Goal: Information Seeking & Learning: Learn about a topic

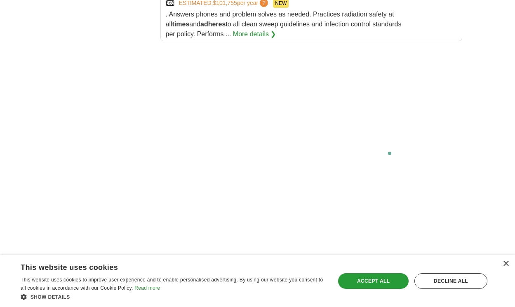
scroll to position [1673, 0]
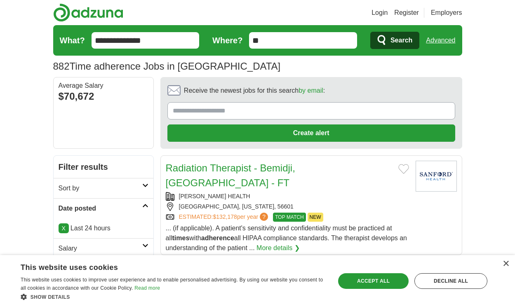
scroll to position [1162, 0]
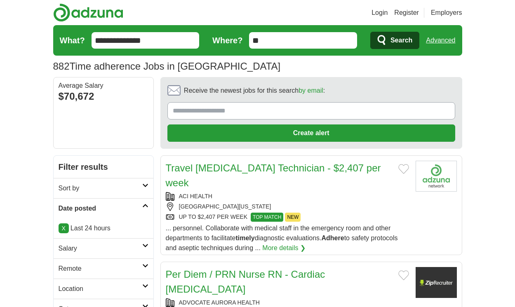
scroll to position [1127, 0]
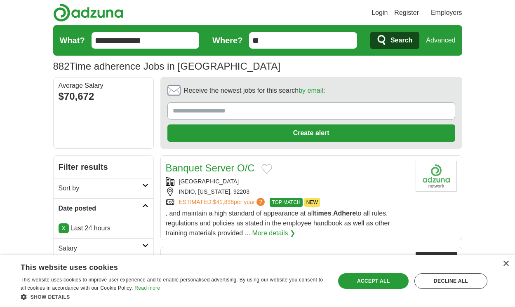
scroll to position [1117, 0]
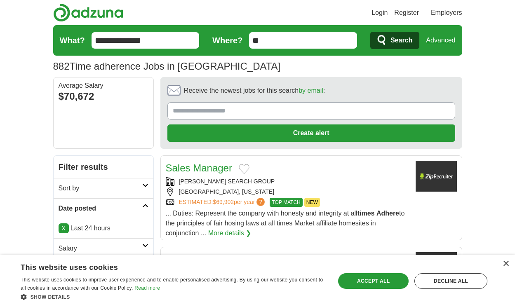
scroll to position [1112, 0]
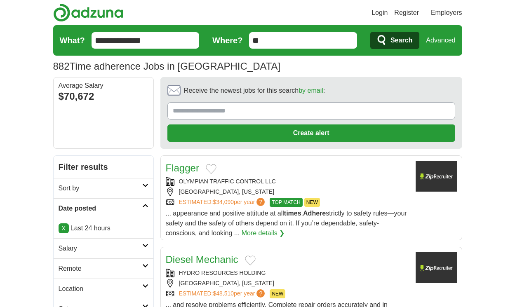
scroll to position [1098, 0]
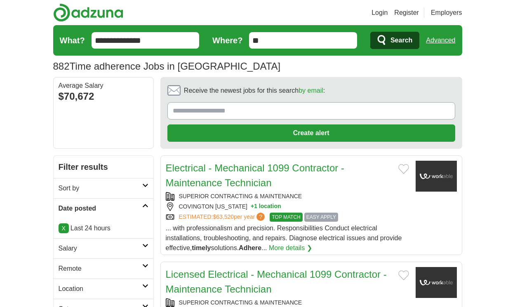
scroll to position [1162, 0]
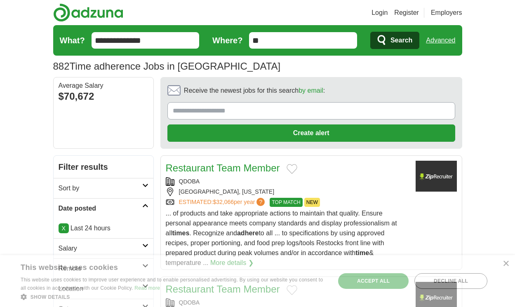
scroll to position [1226, 0]
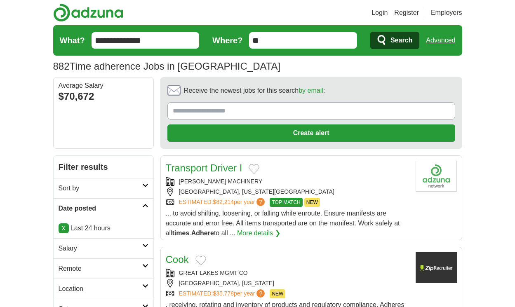
scroll to position [1127, 0]
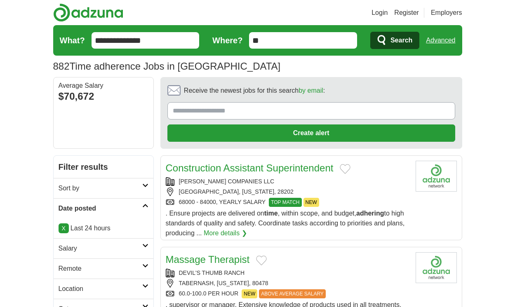
scroll to position [1137, 0]
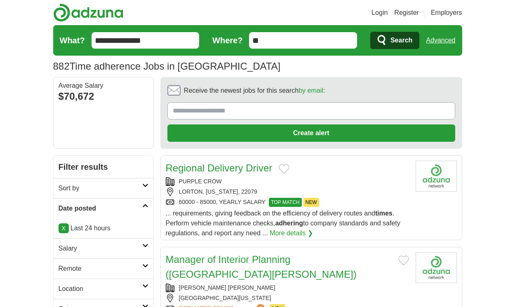
scroll to position [1098, 0]
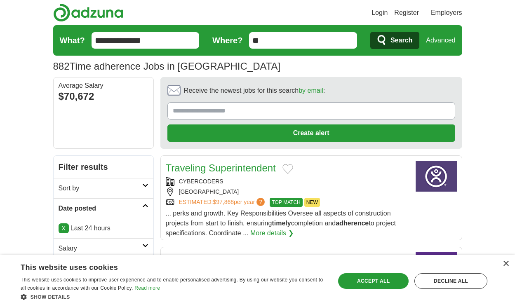
scroll to position [1127, 0]
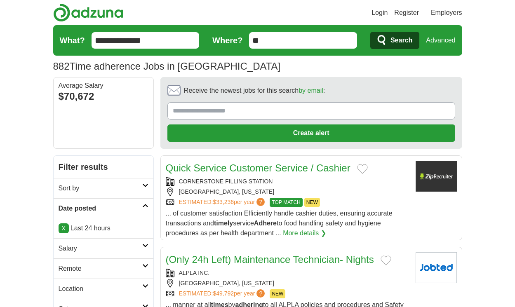
scroll to position [1135, 0]
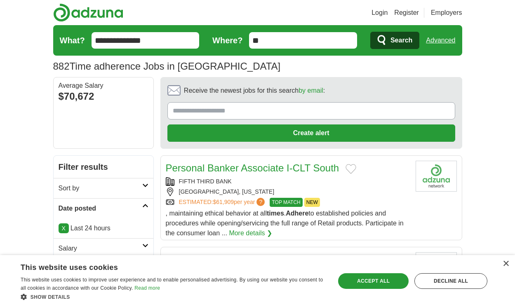
scroll to position [1130, 0]
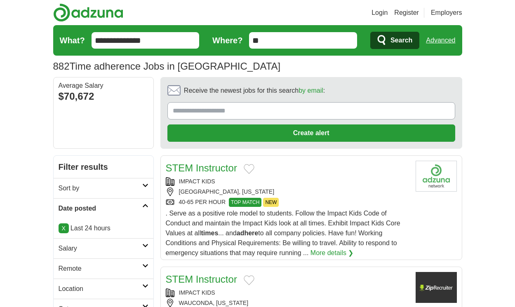
scroll to position [1155, 0]
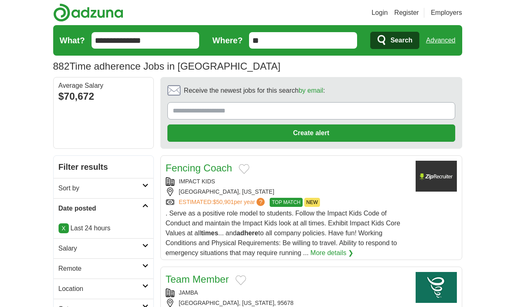
scroll to position [1135, 0]
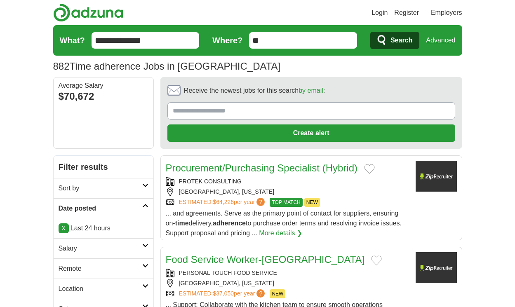
scroll to position [1150, 0]
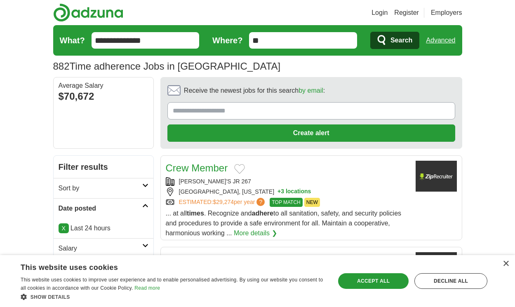
scroll to position [1117, 0]
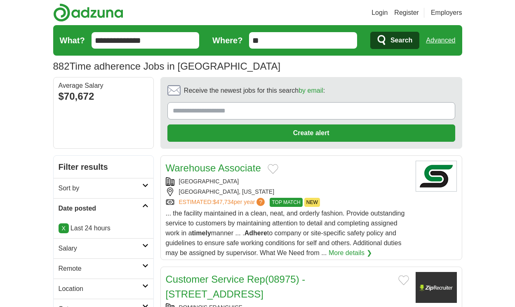
scroll to position [1167, 0]
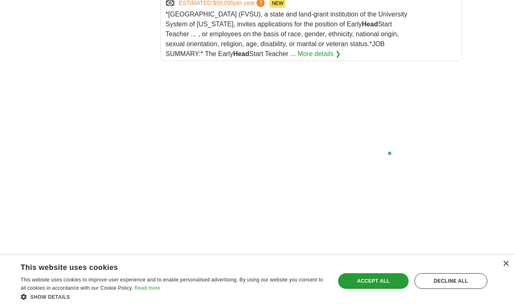
scroll to position [1702, 0]
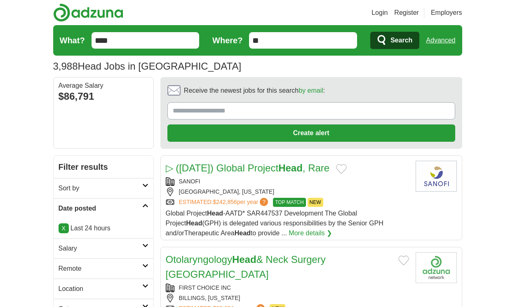
scroll to position [1271, 0]
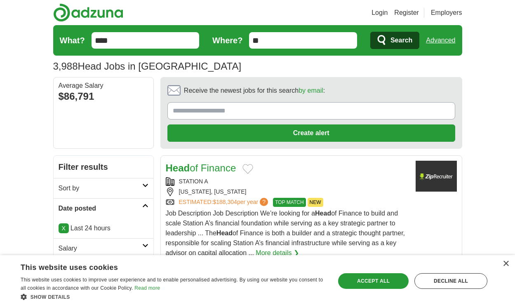
scroll to position [1236, 0]
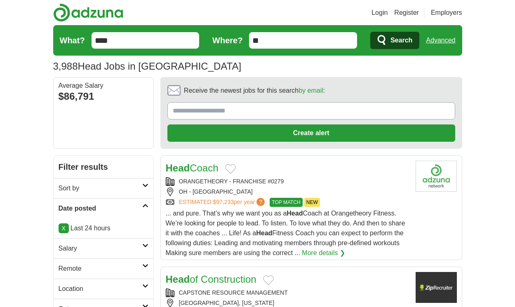
scroll to position [1137, 0]
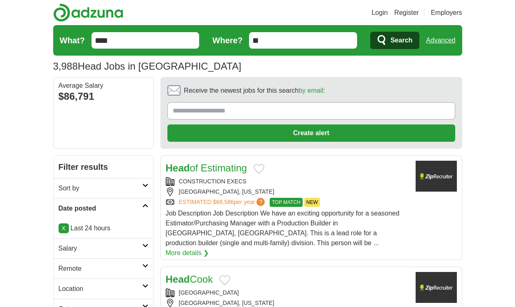
scroll to position [1256, 0]
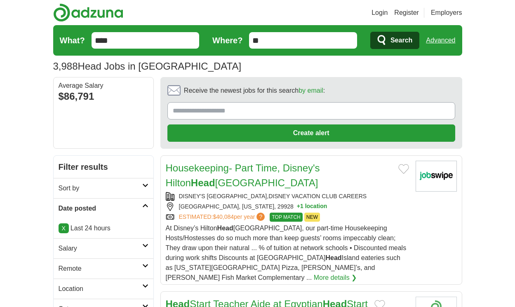
scroll to position [1286, 0]
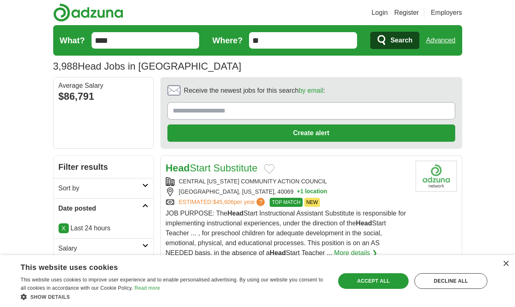
scroll to position [1276, 0]
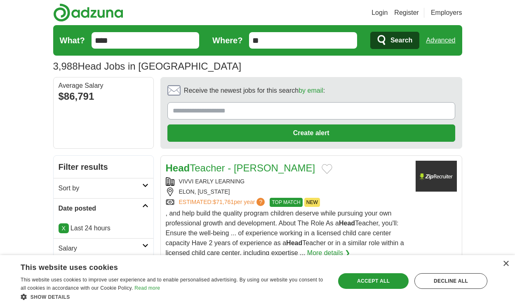
scroll to position [1187, 0]
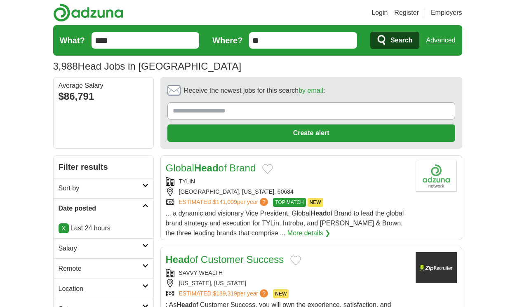
scroll to position [1251, 0]
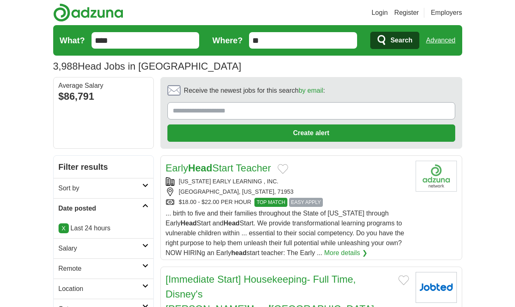
scroll to position [1459, 0]
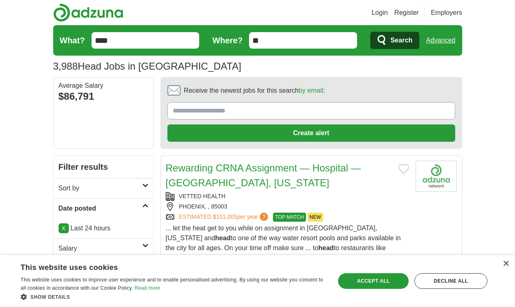
scroll to position [1379, 0]
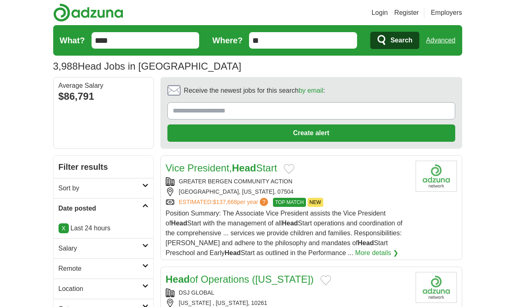
scroll to position [1305, 0]
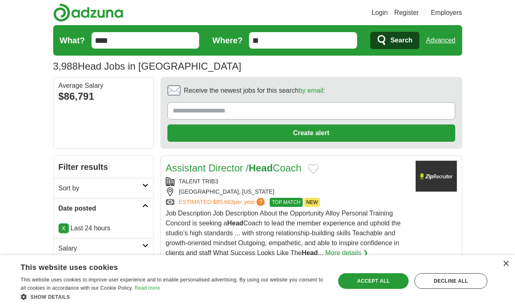
scroll to position [1293, 0]
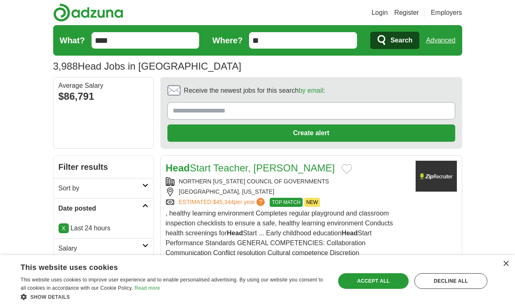
scroll to position [1184, 0]
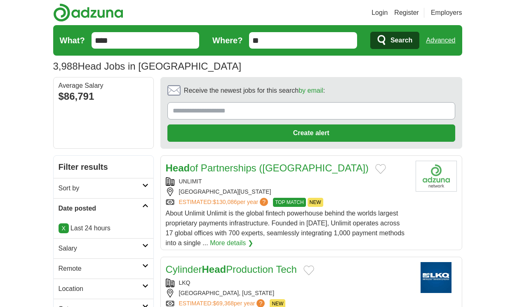
scroll to position [1174, 0]
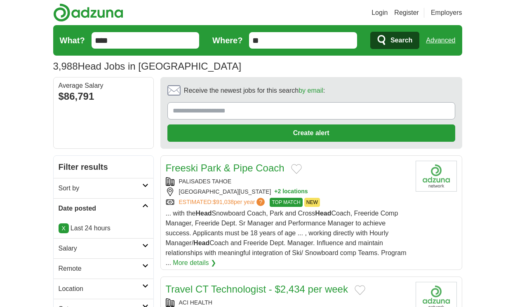
scroll to position [1313, 0]
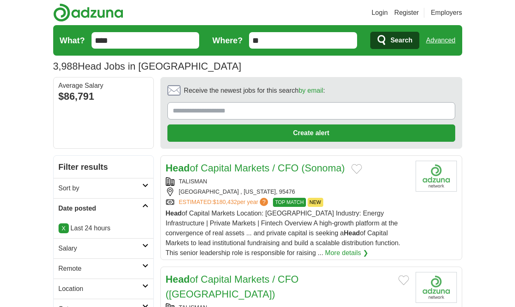
scroll to position [1278, 0]
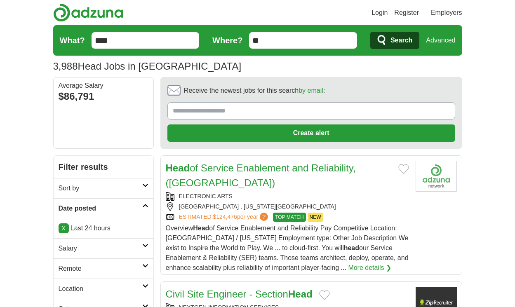
scroll to position [1162, 0]
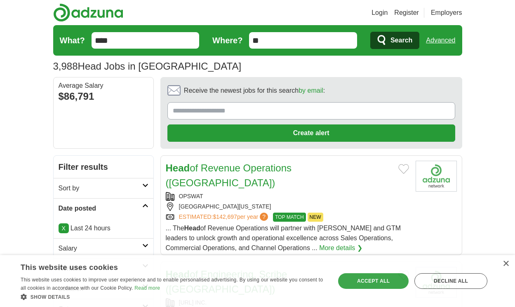
scroll to position [1162, 0]
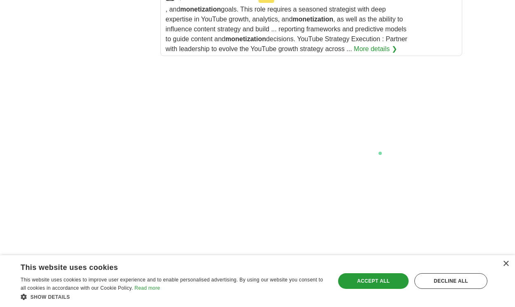
scroll to position [1803, 0]
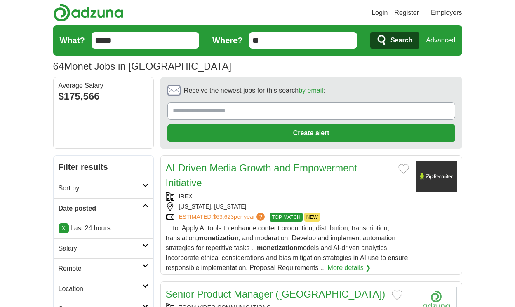
scroll to position [1305, 0]
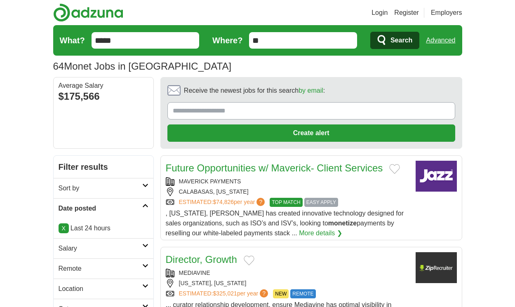
scroll to position [1231, 0]
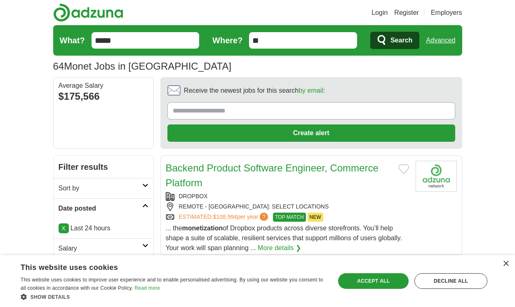
scroll to position [1162, 0]
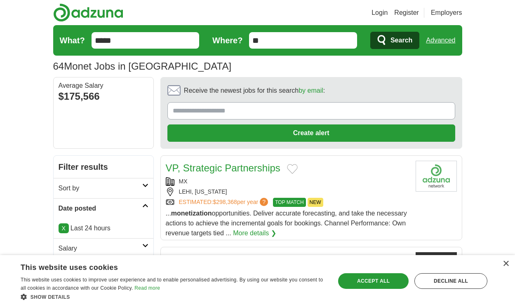
scroll to position [1112, 0]
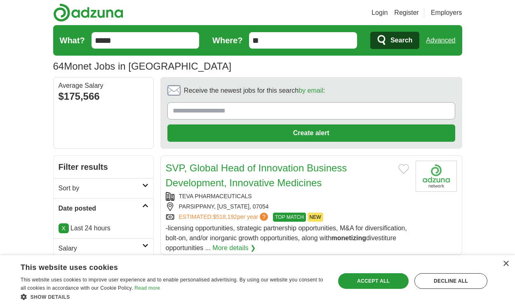
scroll to position [1142, 0]
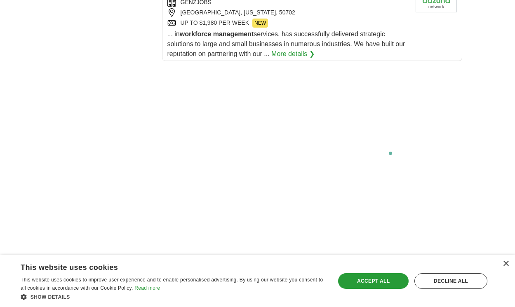
scroll to position [1742, 0]
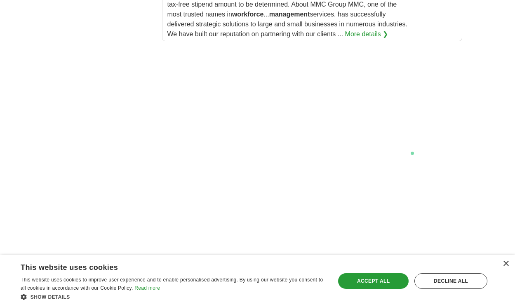
scroll to position [1519, 0]
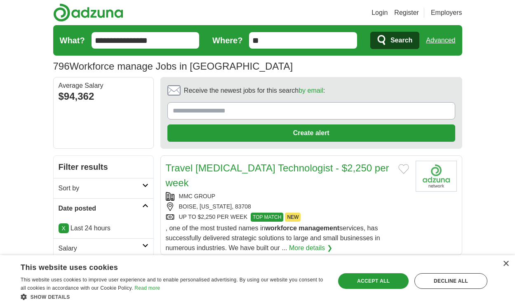
scroll to position [1197, 0]
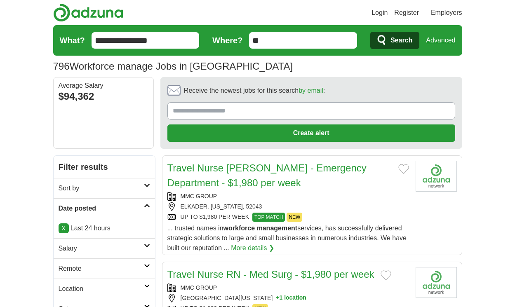
scroll to position [1261, 0]
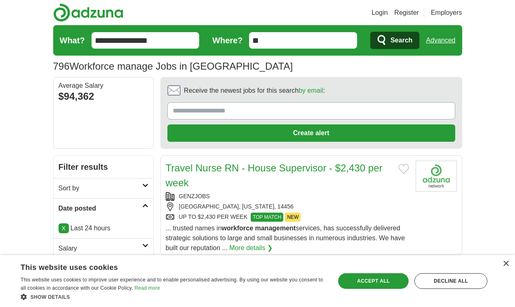
scroll to position [1192, 0]
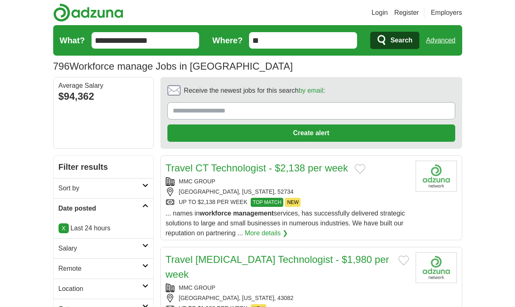
scroll to position [1246, 0]
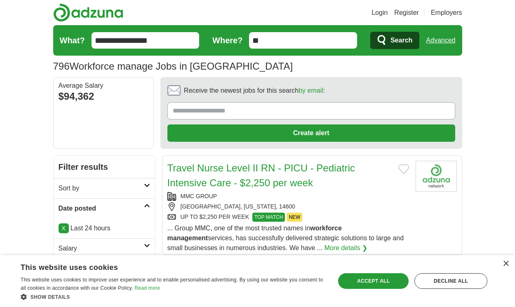
scroll to position [1231, 0]
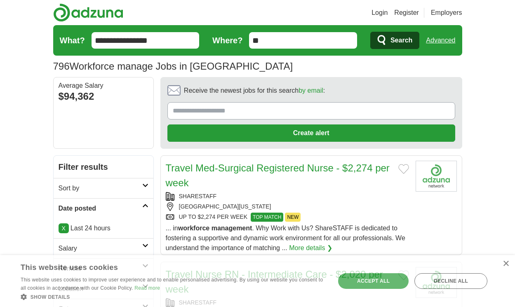
scroll to position [1157, 0]
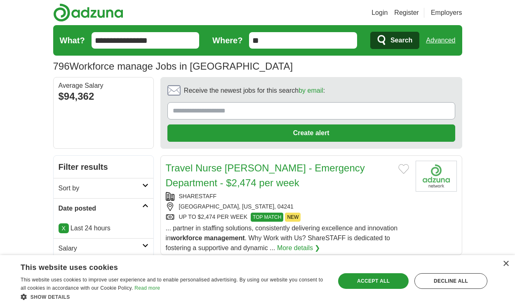
scroll to position [1157, 0]
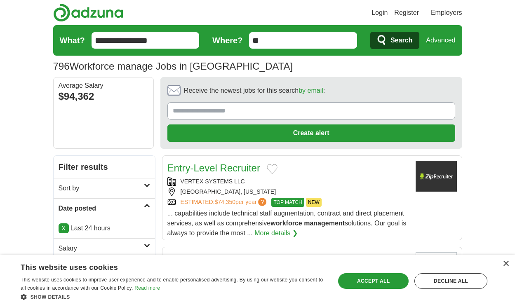
scroll to position [1231, 0]
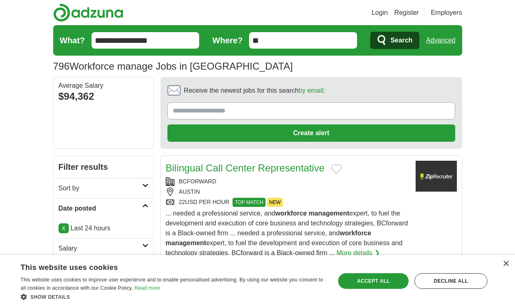
scroll to position [1236, 0]
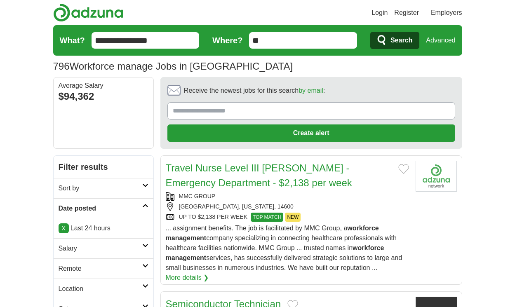
scroll to position [1375, 0]
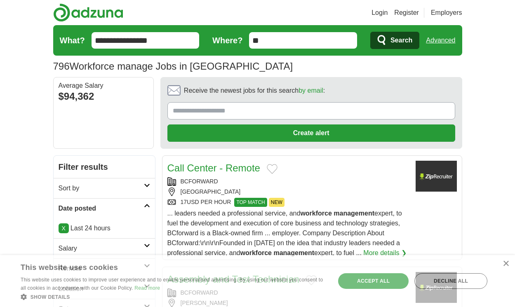
scroll to position [1313, 0]
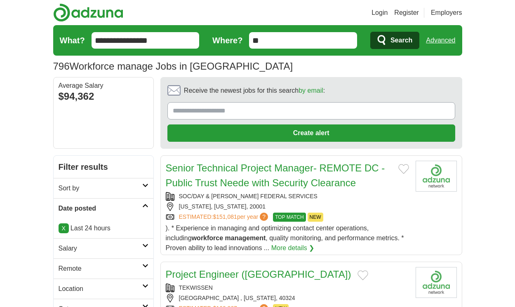
scroll to position [1209, 0]
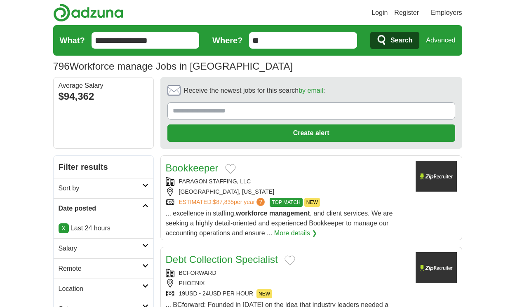
scroll to position [1283, 0]
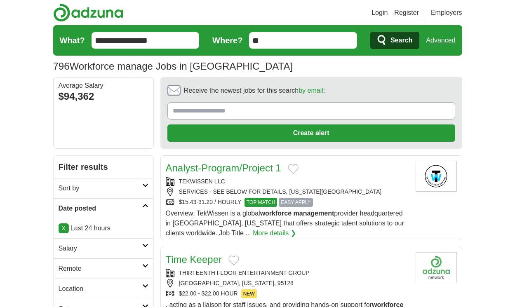
scroll to position [1313, 0]
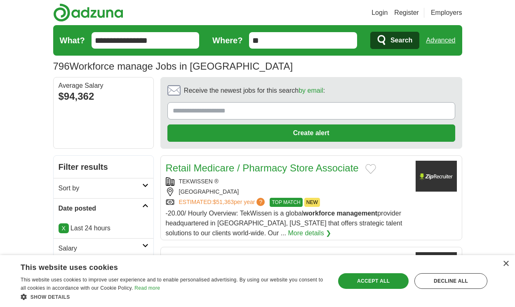
scroll to position [1145, 0]
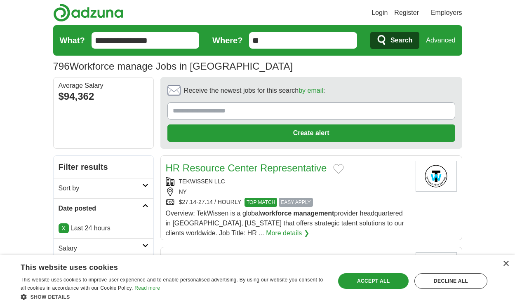
scroll to position [1098, 0]
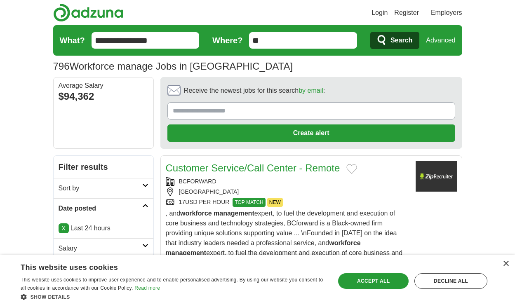
scroll to position [1187, 0]
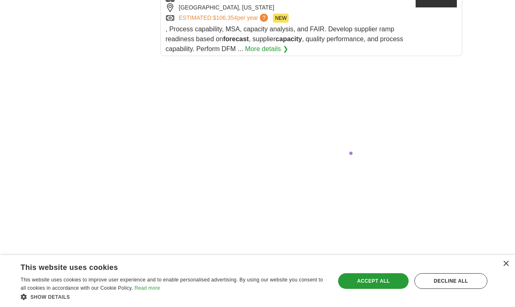
scroll to position [1493, 0]
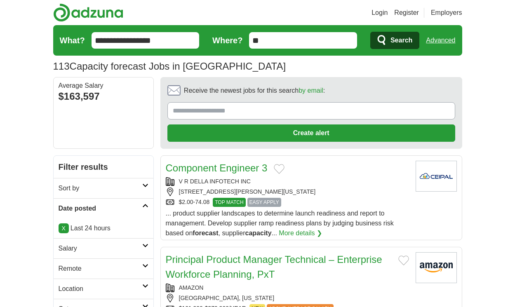
scroll to position [1127, 0]
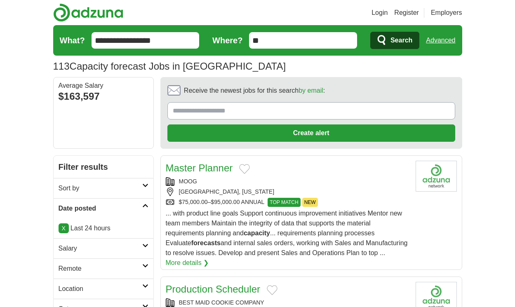
scroll to position [1167, 0]
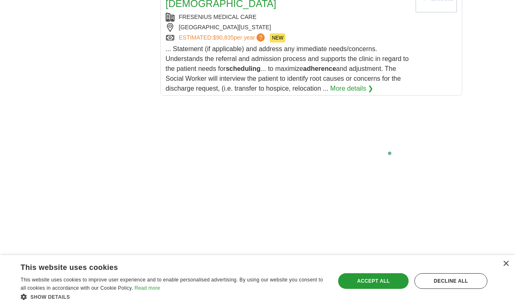
scroll to position [1695, 0]
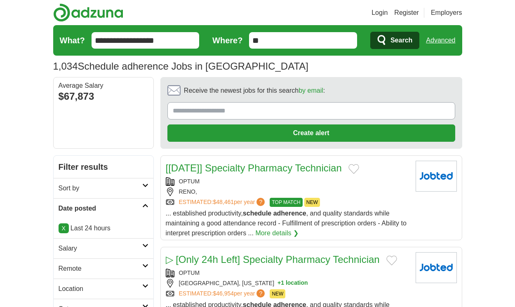
scroll to position [1142, 0]
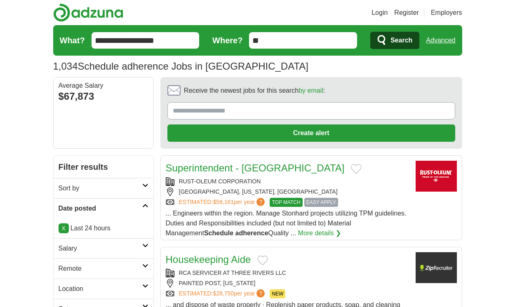
scroll to position [1172, 0]
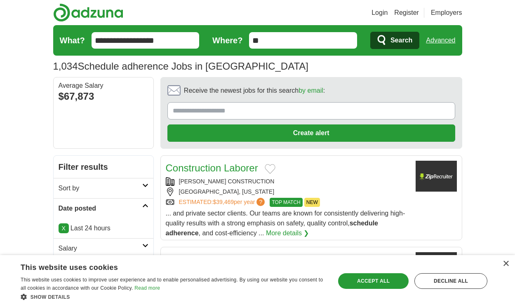
scroll to position [1182, 0]
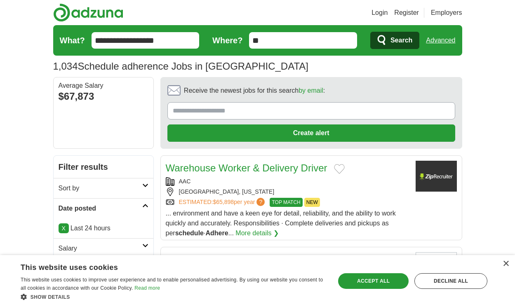
scroll to position [1142, 0]
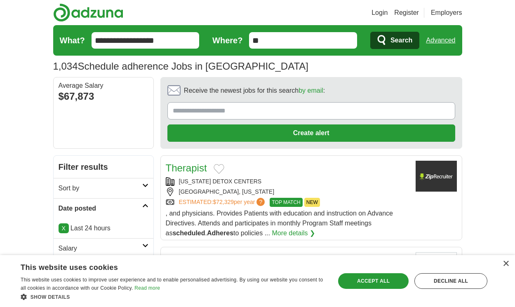
scroll to position [1132, 0]
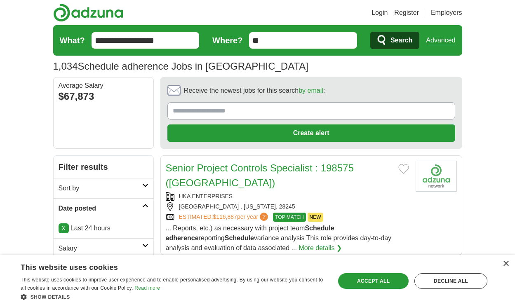
scroll to position [1177, 0]
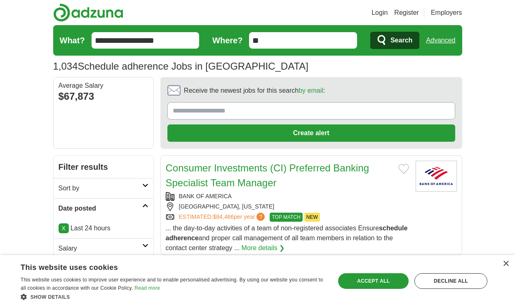
scroll to position [1127, 0]
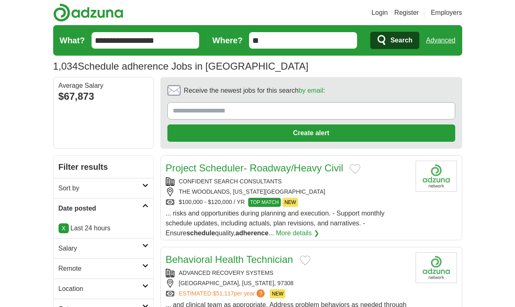
scroll to position [1192, 0]
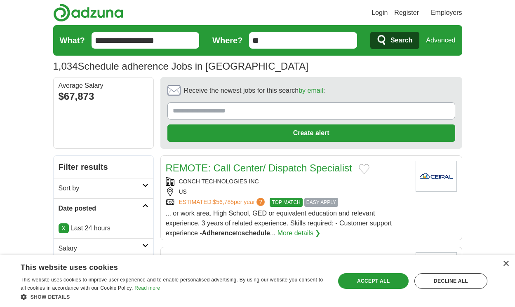
scroll to position [1117, 0]
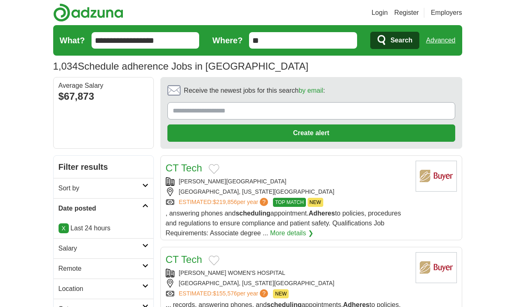
scroll to position [1197, 0]
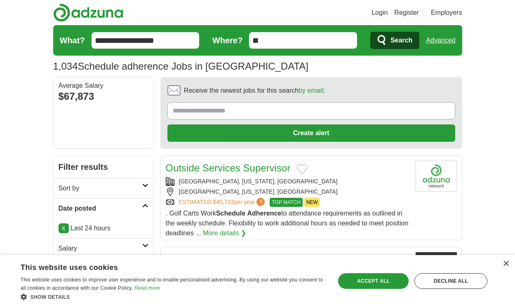
scroll to position [1182, 0]
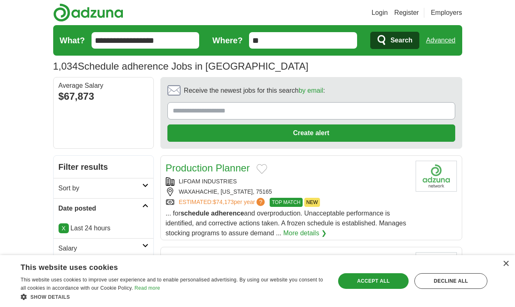
scroll to position [1150, 0]
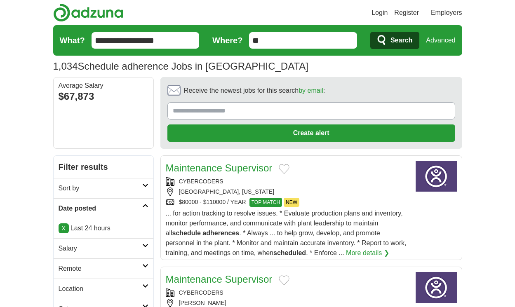
scroll to position [1209, 0]
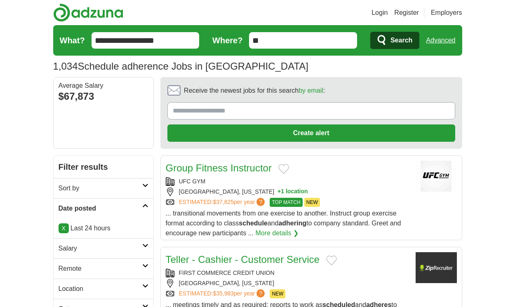
scroll to position [1150, 0]
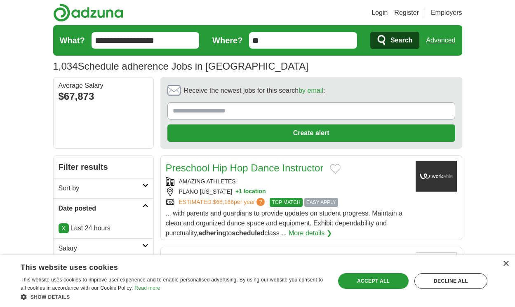
scroll to position [1115, 0]
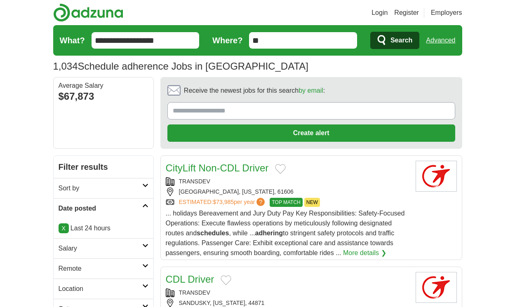
scroll to position [1174, 0]
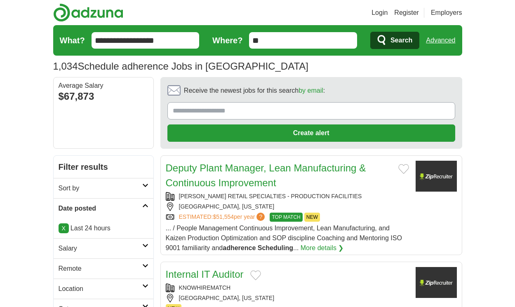
scroll to position [1127, 0]
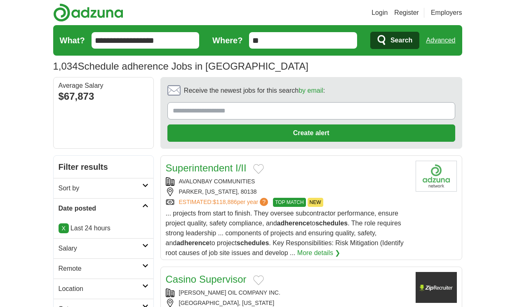
scroll to position [1132, 0]
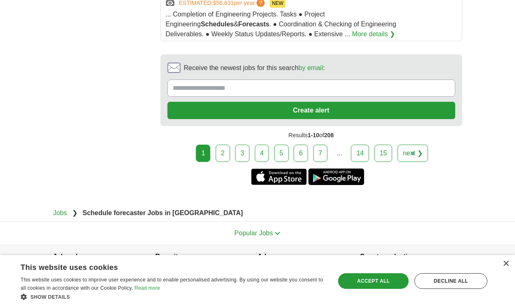
scroll to position [1435, 0]
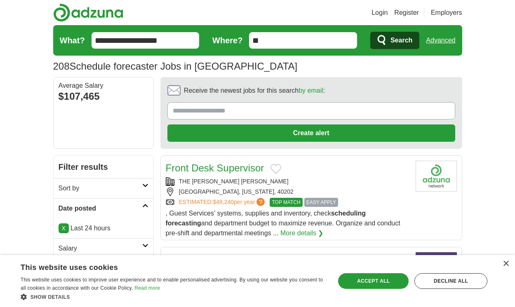
scroll to position [1132, 0]
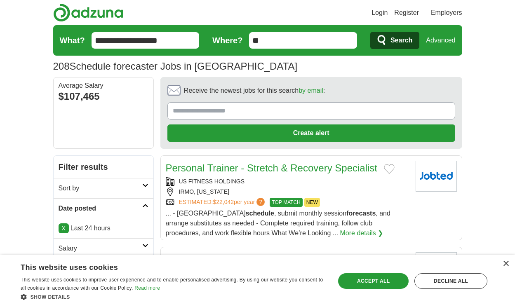
scroll to position [1211, 0]
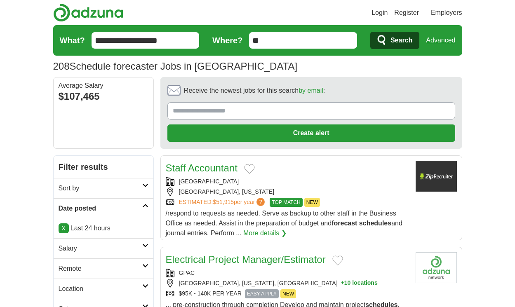
scroll to position [1162, 0]
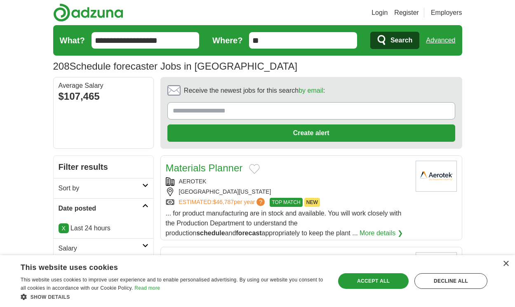
scroll to position [1194, 0]
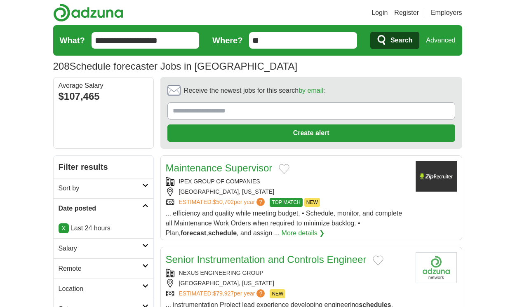
scroll to position [1194, 0]
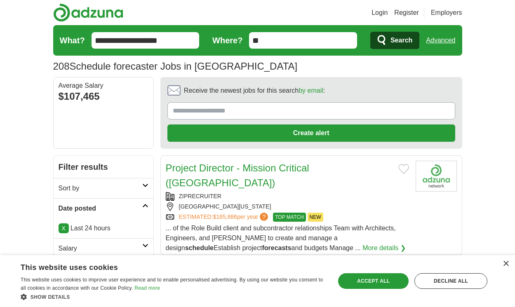
scroll to position [1189, 0]
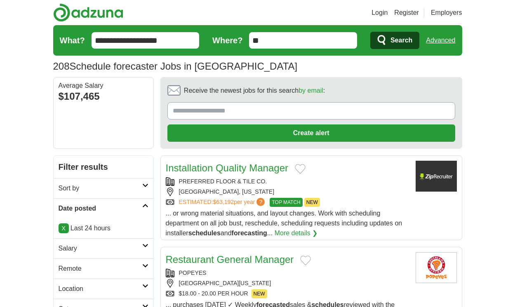
scroll to position [1179, 0]
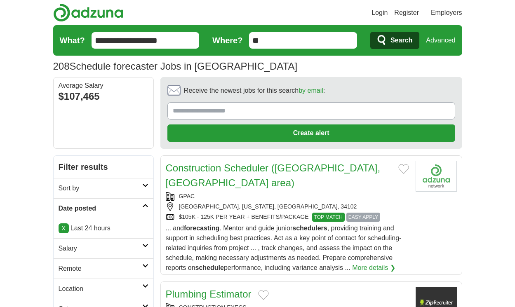
scroll to position [1209, 0]
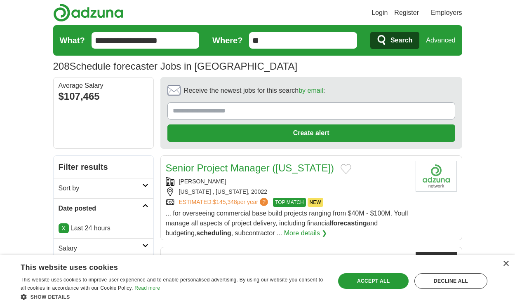
scroll to position [1164, 0]
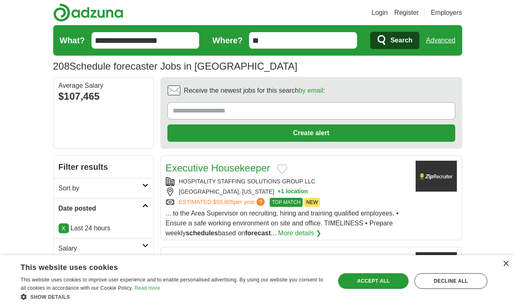
scroll to position [1145, 0]
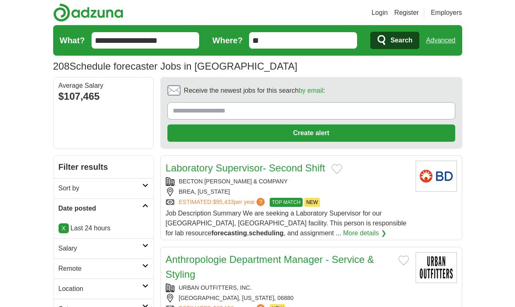
scroll to position [1189, 0]
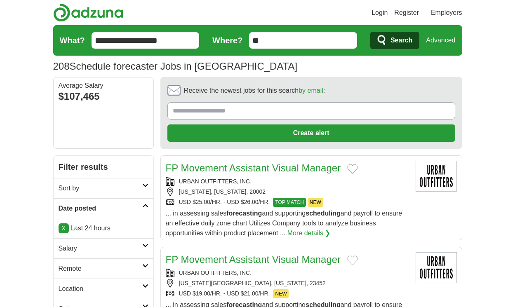
scroll to position [1278, 0]
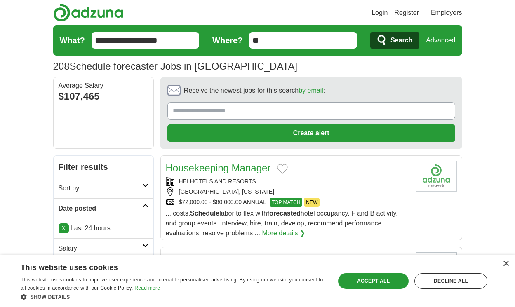
scroll to position [1130, 0]
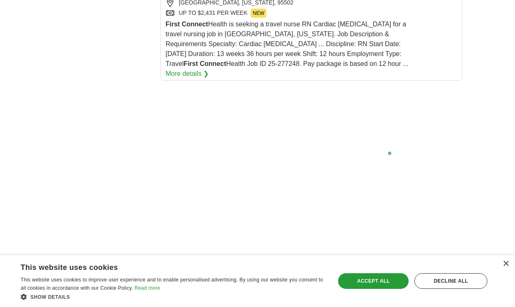
scroll to position [1851, 0]
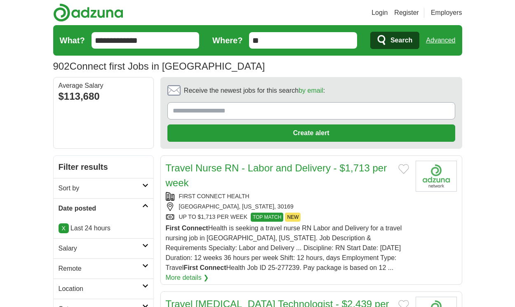
scroll to position [1355, 0]
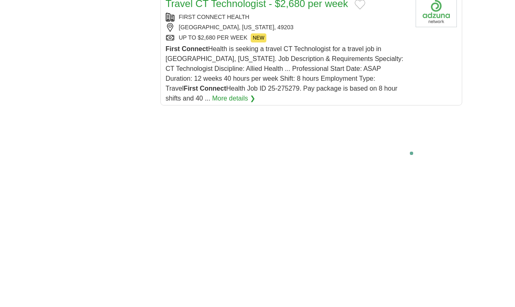
scroll to position [1883, 0]
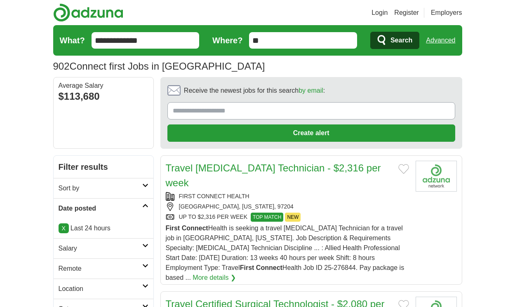
scroll to position [1379, 0]
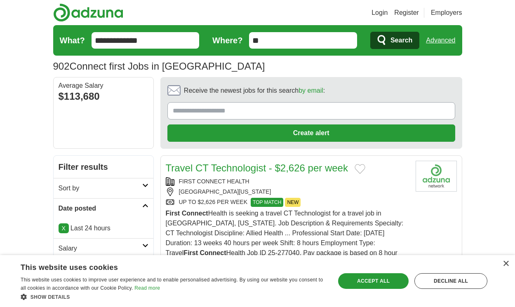
scroll to position [1320, 0]
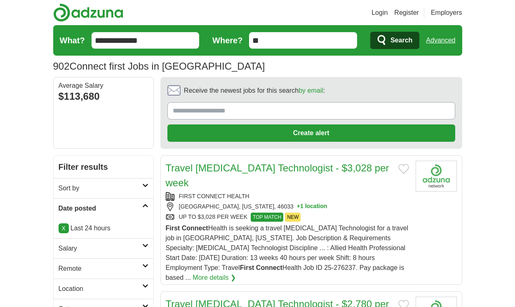
scroll to position [1355, 0]
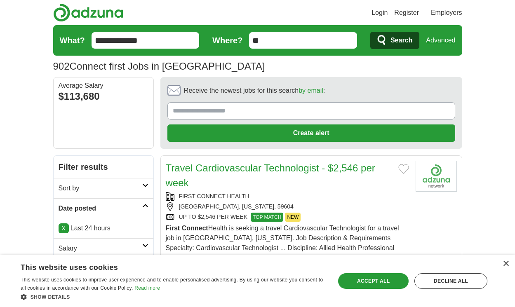
scroll to position [1375, 0]
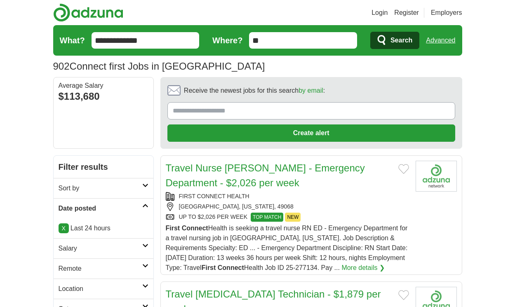
scroll to position [1350, 0]
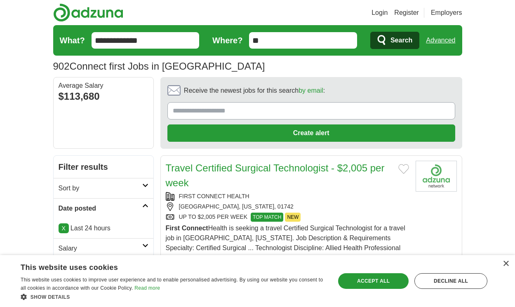
scroll to position [1335, 0]
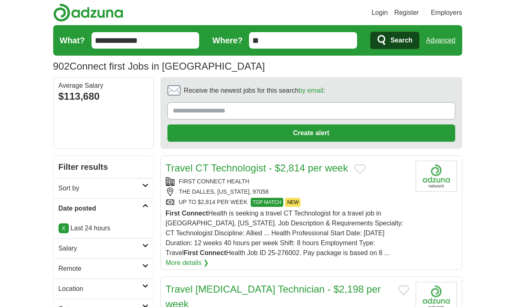
scroll to position [1325, 0]
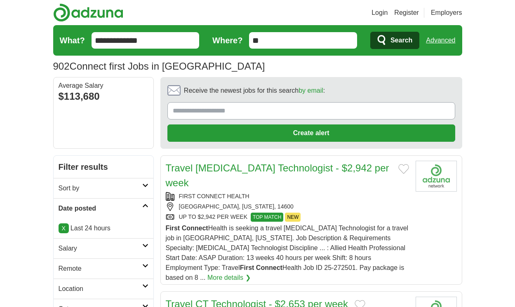
scroll to position [1335, 0]
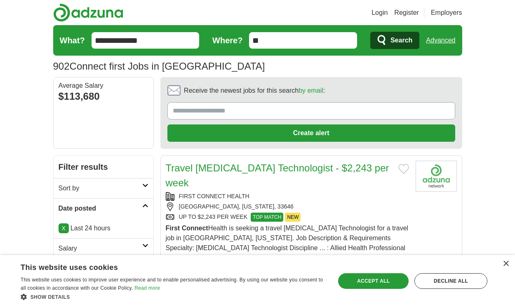
scroll to position [1409, 0]
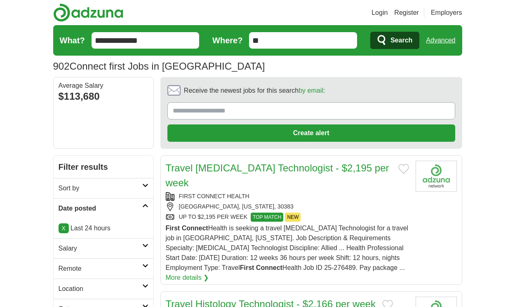
scroll to position [1328, 0]
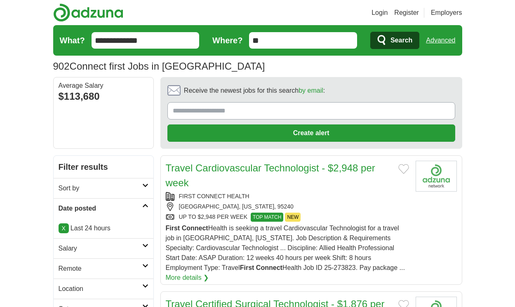
scroll to position [1372, 0]
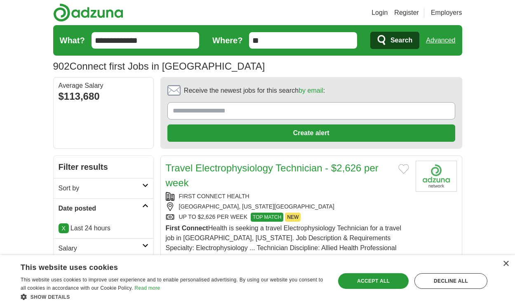
scroll to position [1412, 0]
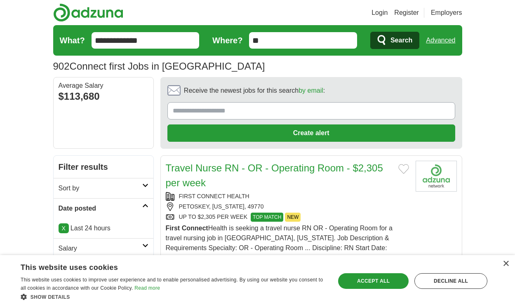
scroll to position [1372, 0]
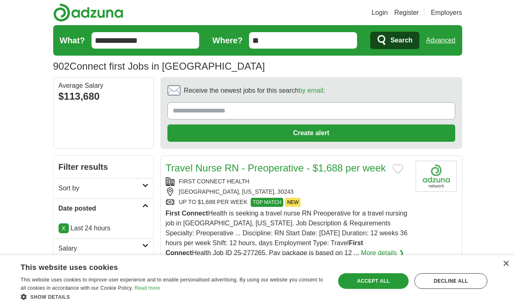
scroll to position [1402, 0]
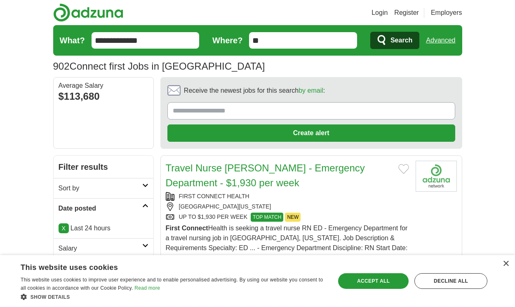
scroll to position [1444, 0]
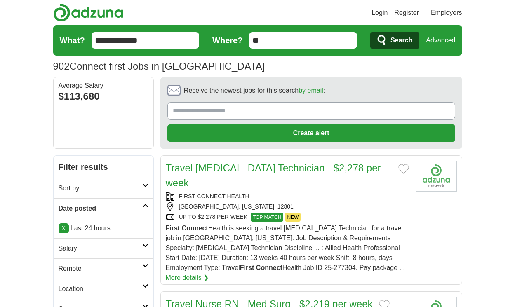
scroll to position [1384, 0]
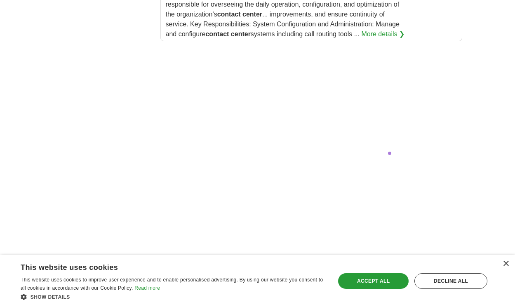
scroll to position [1820, 0]
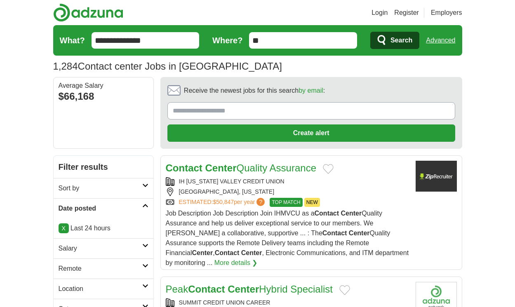
scroll to position [1241, 0]
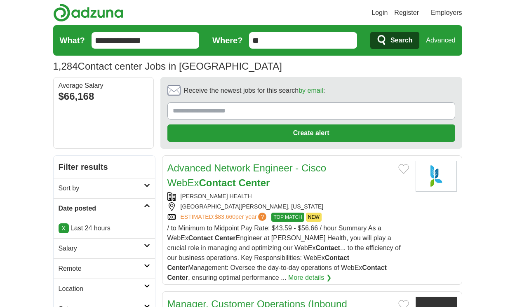
scroll to position [1320, 0]
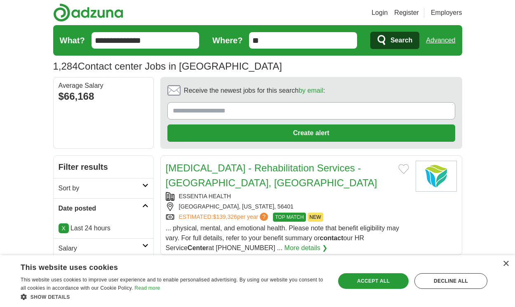
scroll to position [1231, 0]
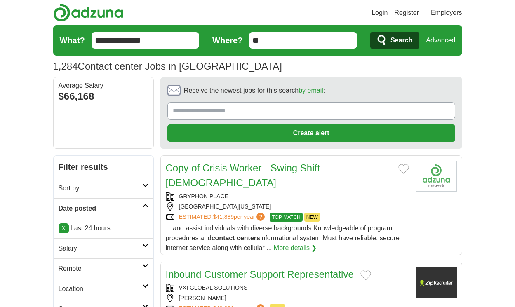
scroll to position [1157, 0]
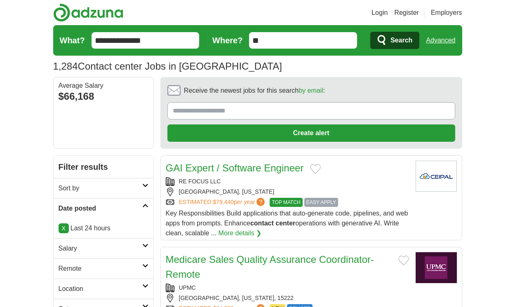
scroll to position [1300, 0]
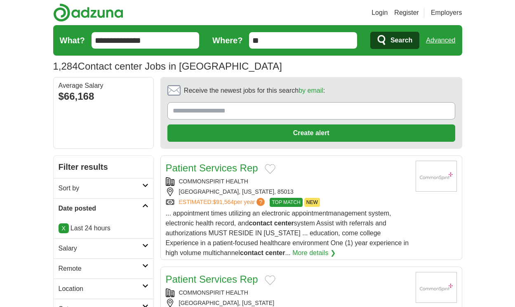
scroll to position [1315, 0]
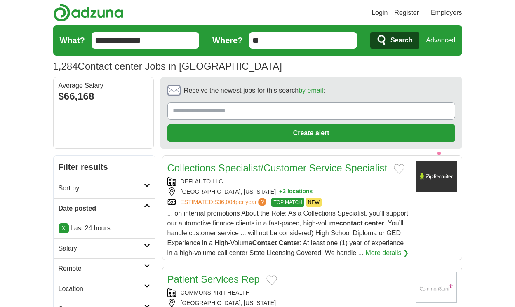
scroll to position [1241, 0]
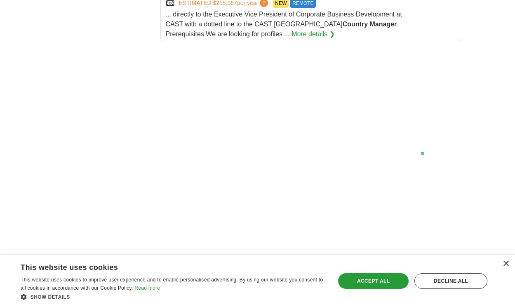
scroll to position [1616, 0]
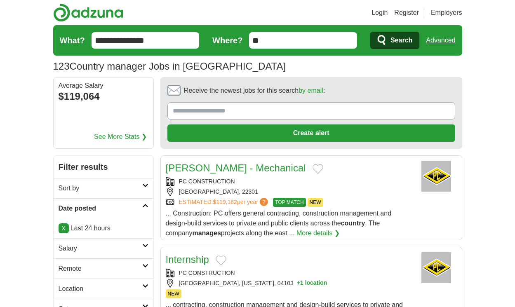
scroll to position [1229, 0]
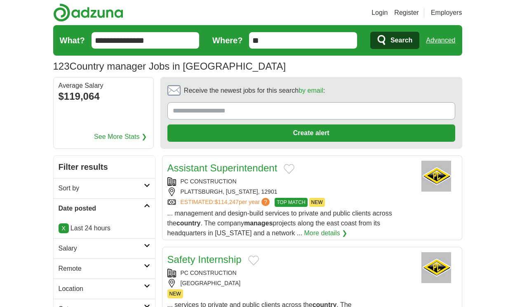
scroll to position [1155, 0]
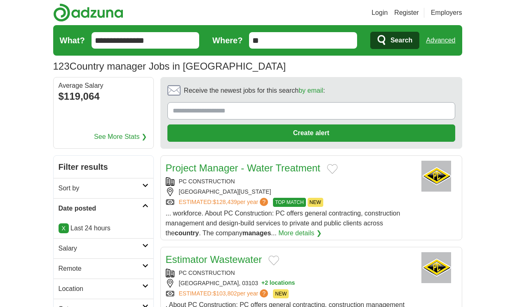
scroll to position [1159, 0]
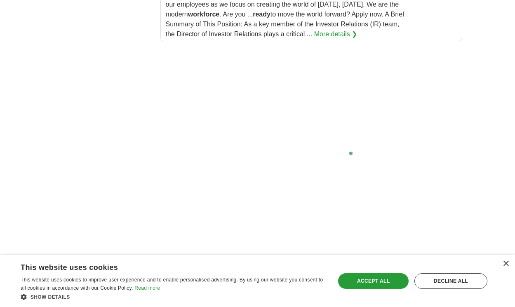
scroll to position [1712, 0]
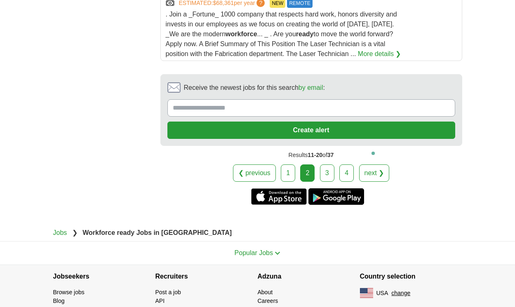
scroll to position [1760, 0]
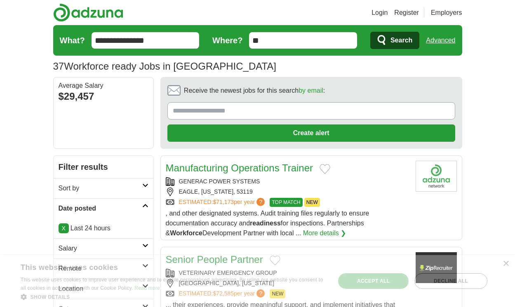
scroll to position [1137, 0]
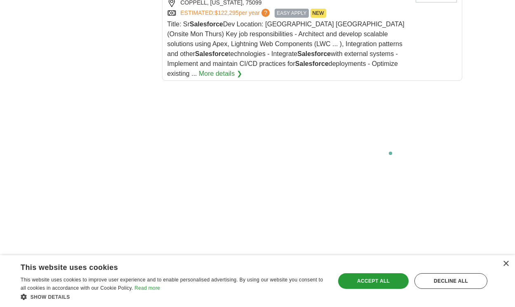
scroll to position [1775, 0]
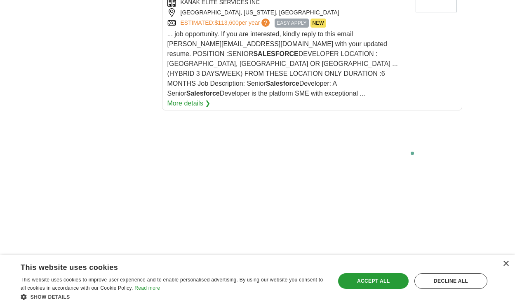
scroll to position [1709, 0]
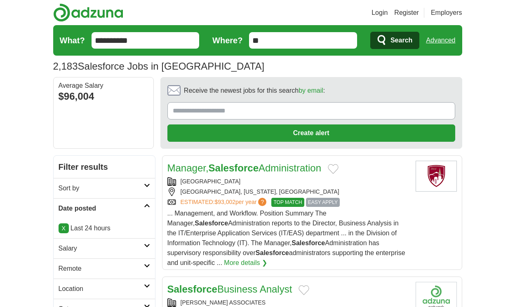
scroll to position [1325, 0]
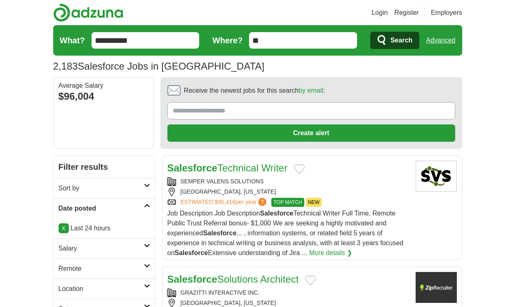
scroll to position [1315, 0]
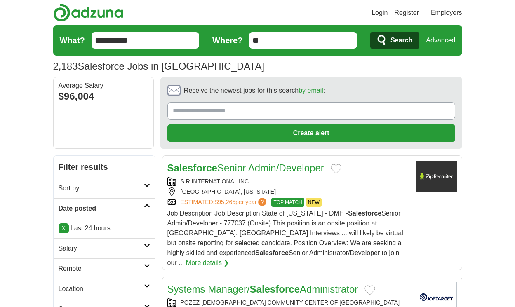
scroll to position [1290, 0]
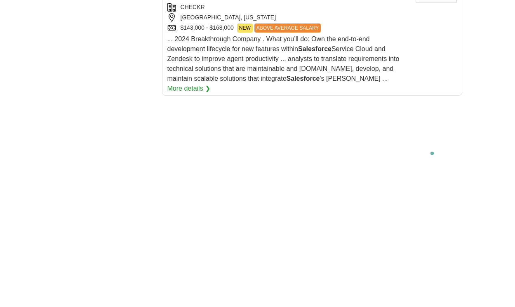
scroll to position [1766, 0]
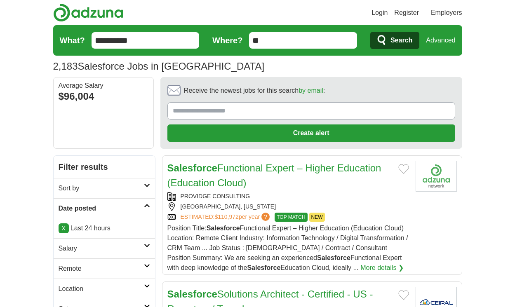
scroll to position [1241, 0]
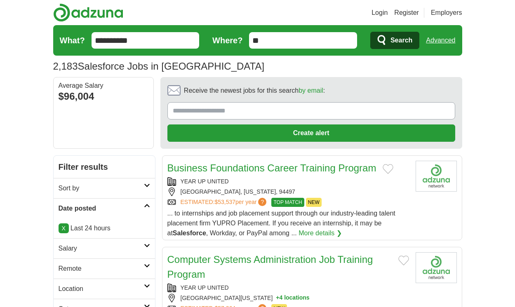
scroll to position [1152, 0]
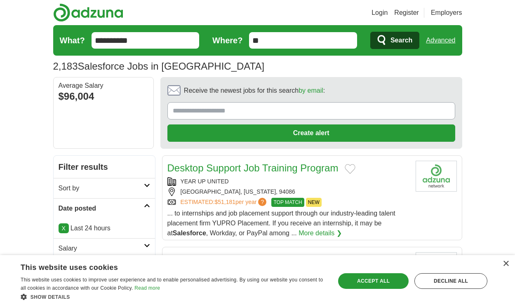
scroll to position [1117, 0]
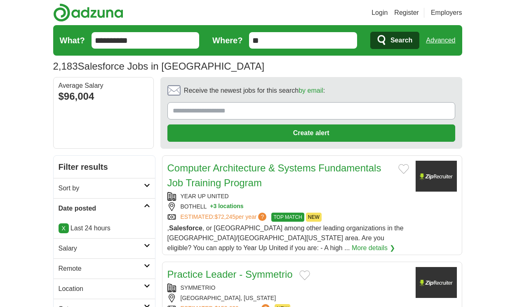
scroll to position [1286, 0]
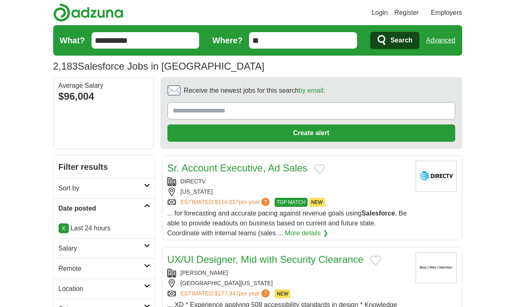
scroll to position [1300, 0]
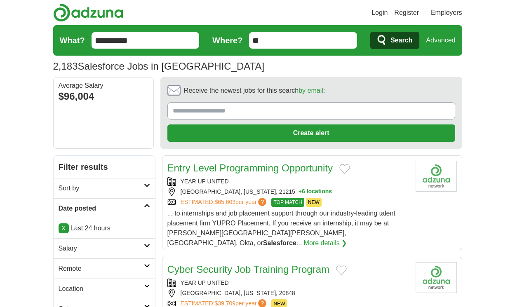
scroll to position [1236, 0]
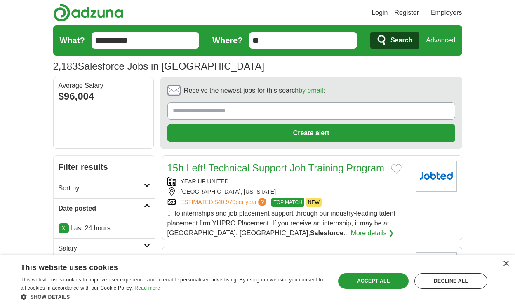
scroll to position [1214, 0]
